Goal: Transaction & Acquisition: Book appointment/travel/reservation

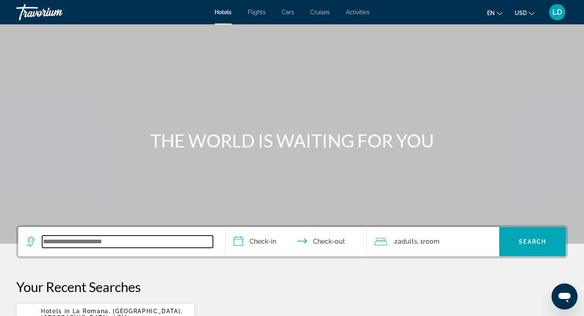
click at [115, 241] on input "Search widget" at bounding box center [127, 241] width 171 height 12
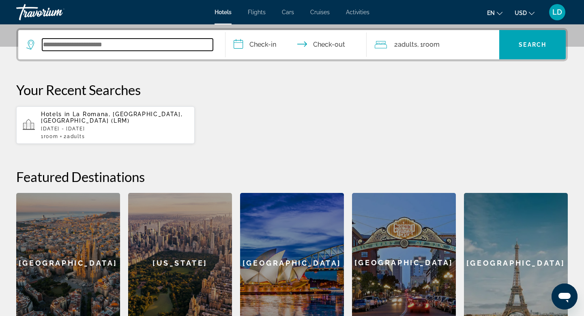
scroll to position [198, 0]
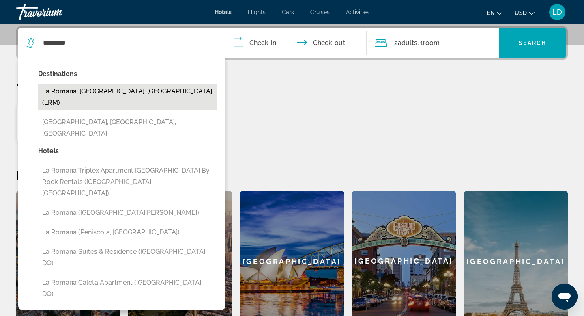
click at [151, 97] on button "La Romana, [GEOGRAPHIC_DATA], [GEOGRAPHIC_DATA] (LRM)" at bounding box center [127, 97] width 179 height 27
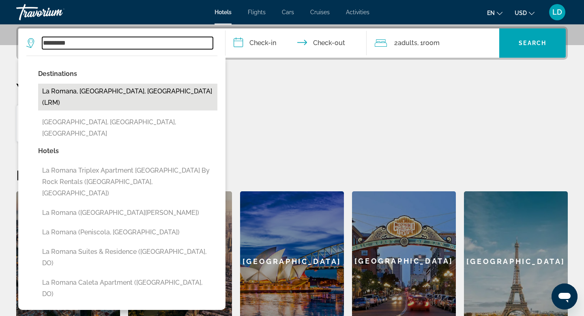
type input "**********"
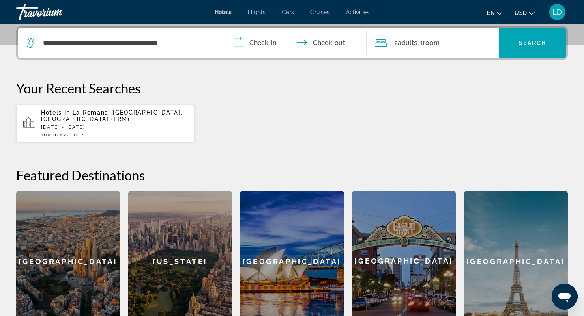
click at [271, 45] on input "**********" at bounding box center [298, 44] width 144 height 32
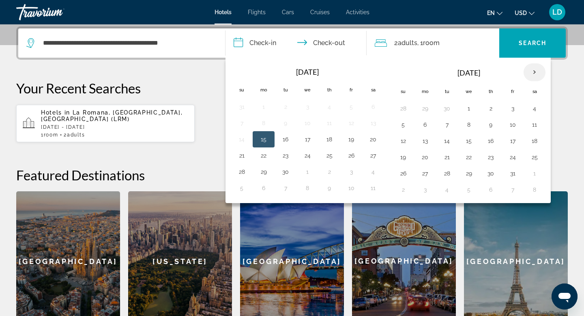
click at [538, 72] on th "Next month" at bounding box center [535, 72] width 22 height 18
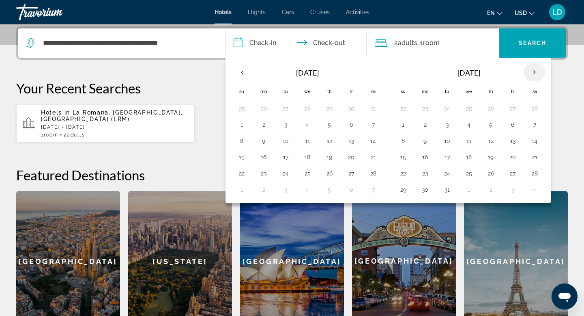
click at [538, 72] on th "Next month" at bounding box center [535, 72] width 22 height 18
click at [536, 122] on button "11" at bounding box center [534, 124] width 13 height 11
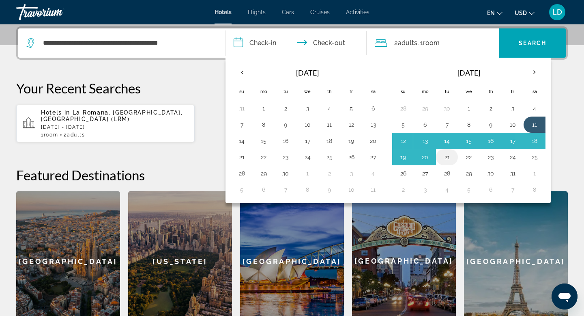
click at [451, 155] on button "21" at bounding box center [447, 156] width 13 height 11
type input "**********"
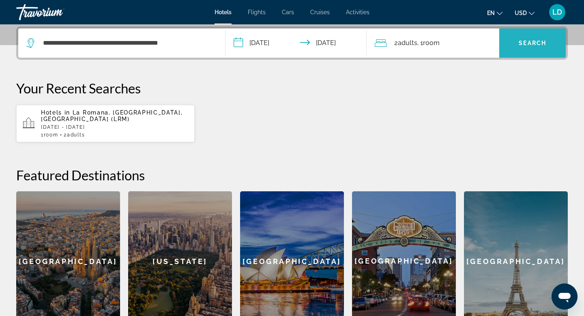
click at [513, 45] on span "Search widget" at bounding box center [532, 42] width 67 height 19
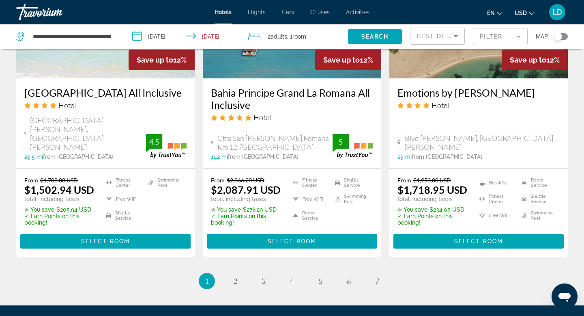
scroll to position [1132, 0]
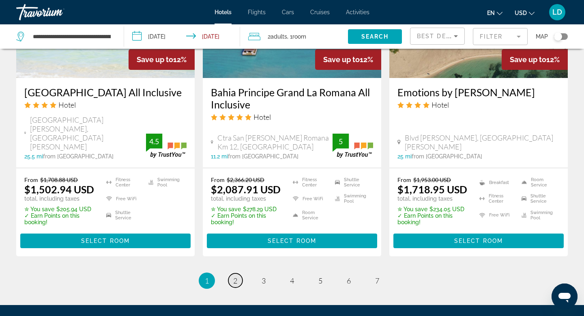
click at [236, 276] on span "2" at bounding box center [235, 280] width 4 height 9
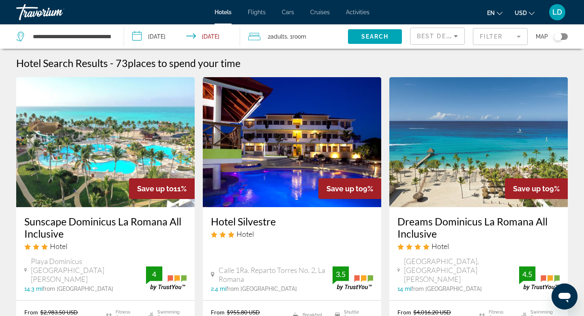
click at [267, 41] on div "2 Adult Adults , 1 Room rooms" at bounding box center [298, 36] width 100 height 11
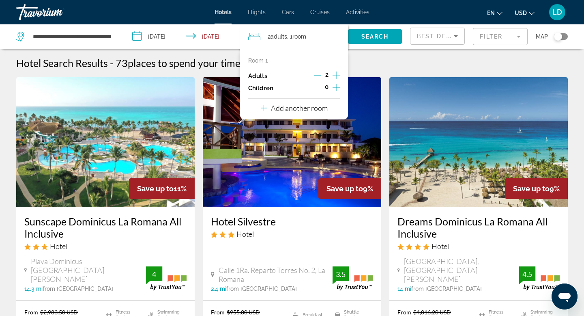
click at [336, 76] on icon "Increment adults" at bounding box center [336, 75] width 7 height 10
click at [362, 39] on span "Search" at bounding box center [376, 36] width 28 height 6
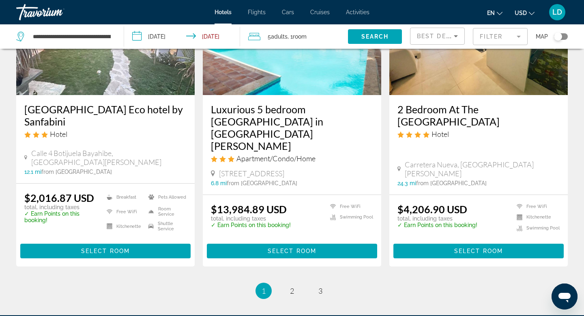
scroll to position [1131, 0]
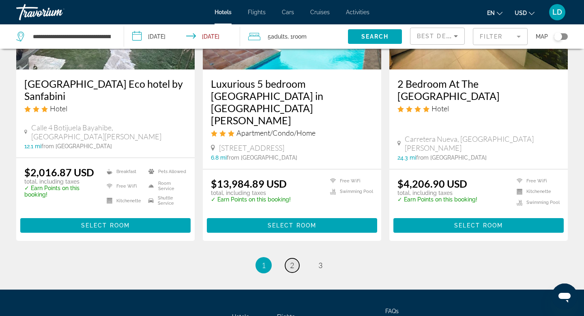
click at [293, 260] on span "2" at bounding box center [292, 264] width 4 height 9
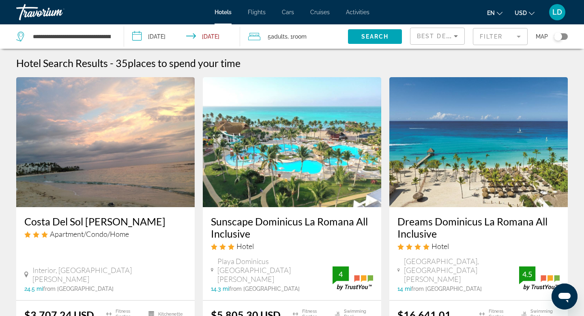
click at [303, 39] on span "Room" at bounding box center [300, 36] width 14 height 6
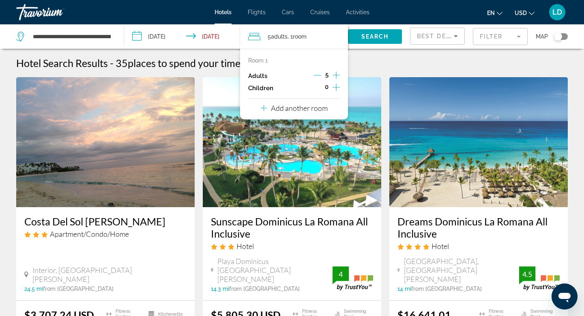
click at [302, 107] on p "Add another room" at bounding box center [299, 107] width 57 height 9
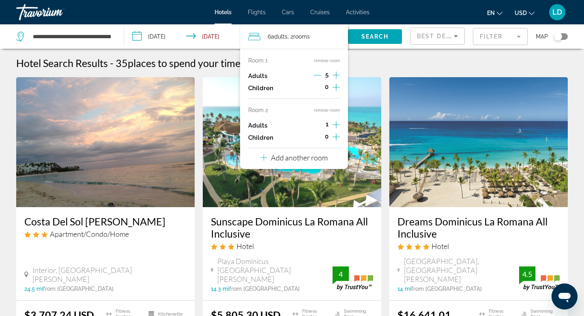
click at [319, 75] on icon "Decrement adults" at bounding box center [317, 75] width 7 height 0
click at [335, 124] on icon "Increment adults" at bounding box center [336, 125] width 7 height 10
click at [320, 75] on icon "Decrement adults" at bounding box center [317, 75] width 7 height 0
click at [372, 41] on span "Search widget" at bounding box center [375, 36] width 54 height 19
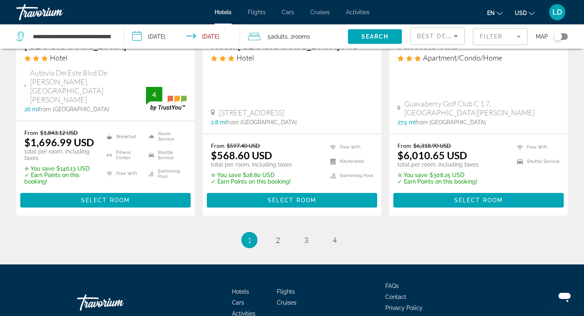
scroll to position [1184, 0]
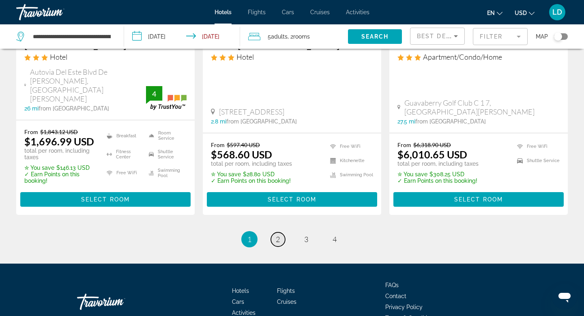
click at [281, 232] on link "page 2" at bounding box center [278, 239] width 14 height 14
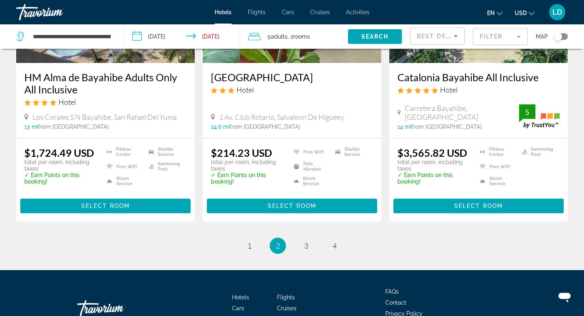
scroll to position [1082, 0]
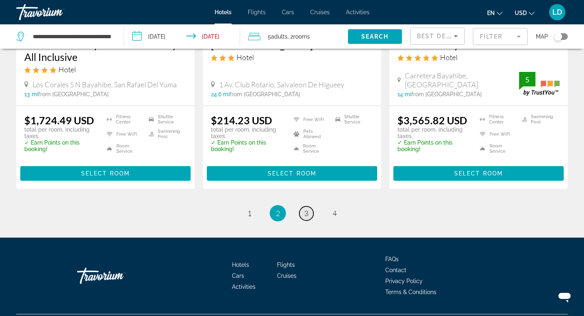
click at [307, 209] on span "3" at bounding box center [306, 213] width 4 height 9
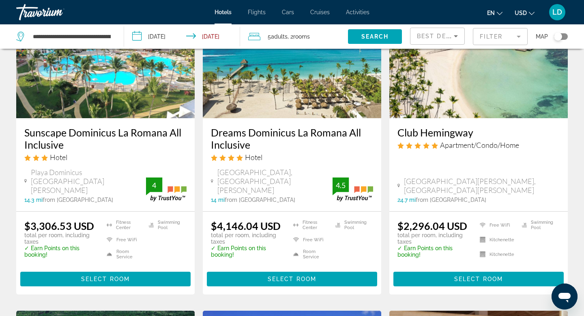
scroll to position [90, 0]
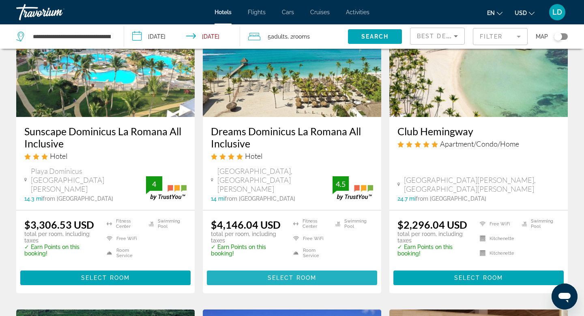
click at [318, 268] on span "Main content" at bounding box center [292, 277] width 170 height 19
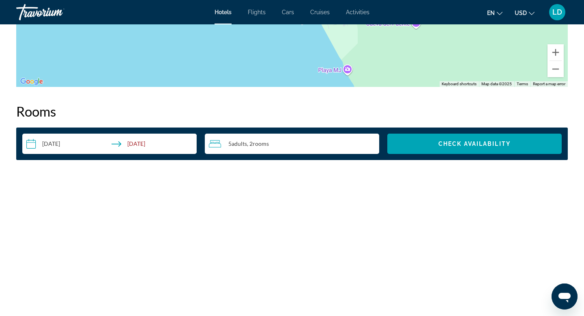
scroll to position [955, 0]
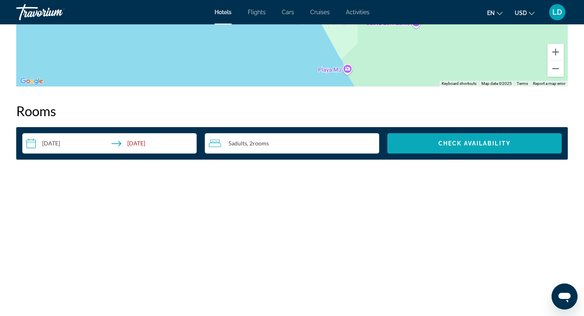
click at [444, 151] on span "Search widget" at bounding box center [475, 142] width 174 height 19
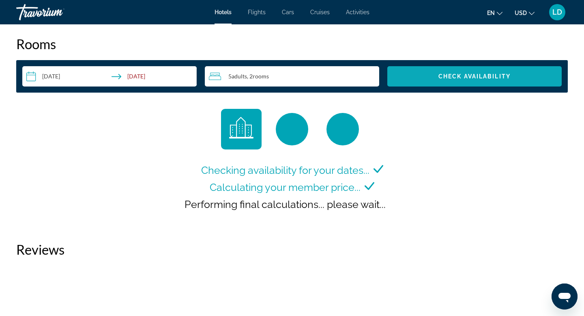
scroll to position [1027, 0]
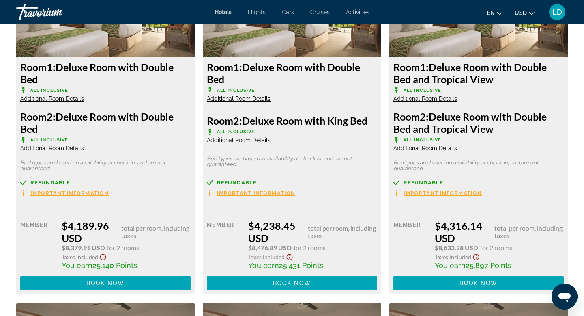
scroll to position [1178, 0]
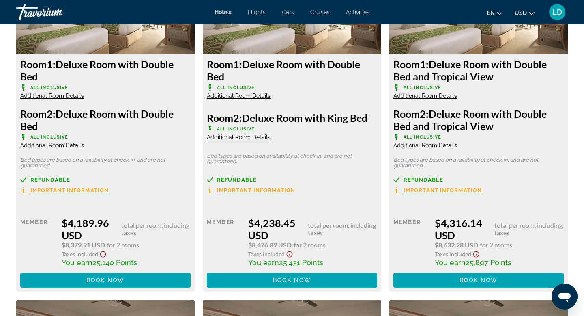
click at [104, 253] on icon "Show Taxes and Fees disclaimer" at bounding box center [103, 253] width 10 height 7
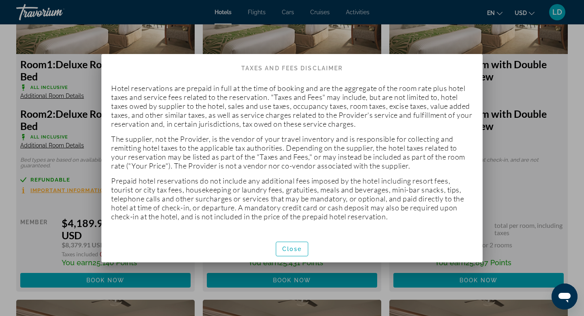
scroll to position [0, 0]
click at [288, 248] on span "Close" at bounding box center [291, 248] width 19 height 6
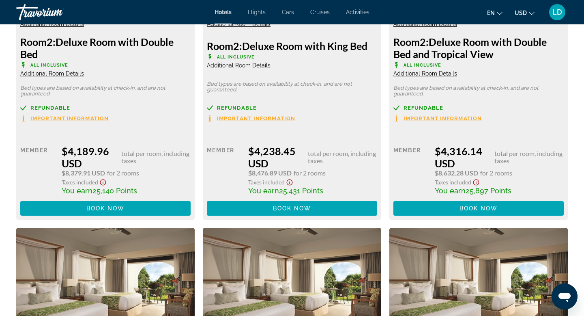
scroll to position [1255, 0]
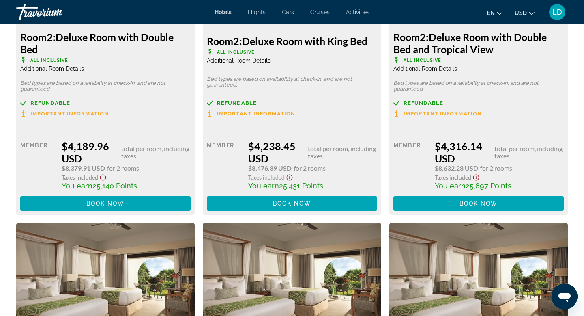
click at [95, 112] on span "Important Information" at bounding box center [69, 113] width 78 height 5
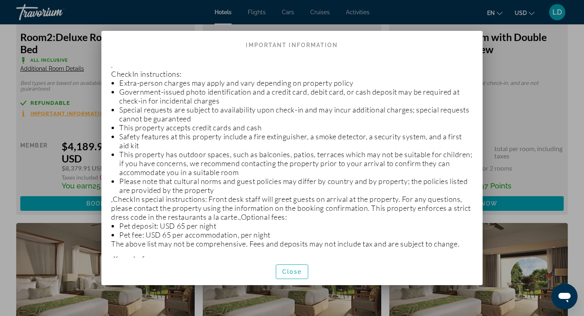
scroll to position [0, 0]
click at [295, 278] on span "button" at bounding box center [292, 271] width 32 height 19
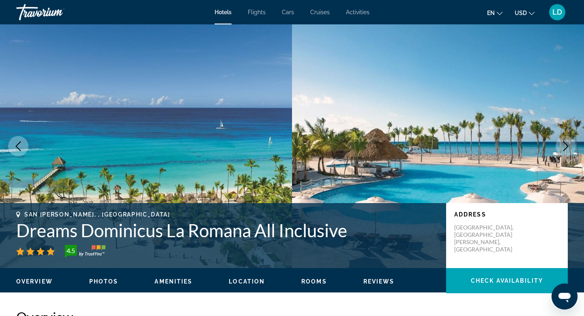
scroll to position [1255, 0]
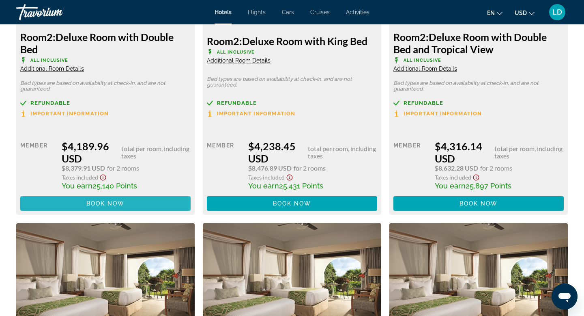
click at [149, 203] on span "Main content" at bounding box center [105, 203] width 170 height 19
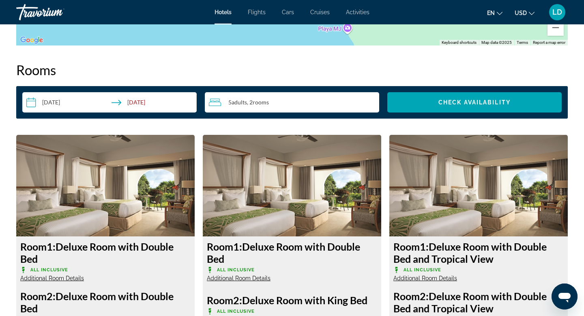
scroll to position [797, 0]
